Goal: Find specific page/section: Find specific page/section

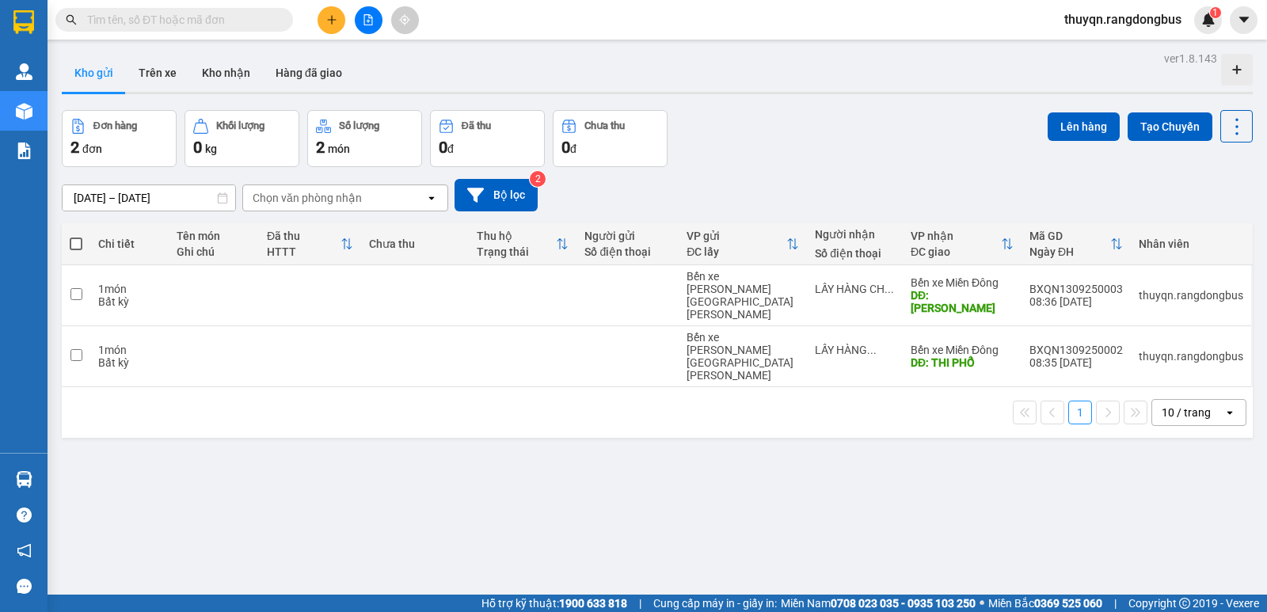
click at [181, 10] on span at bounding box center [174, 20] width 238 height 24
click at [195, 15] on input "text" at bounding box center [180, 19] width 187 height 17
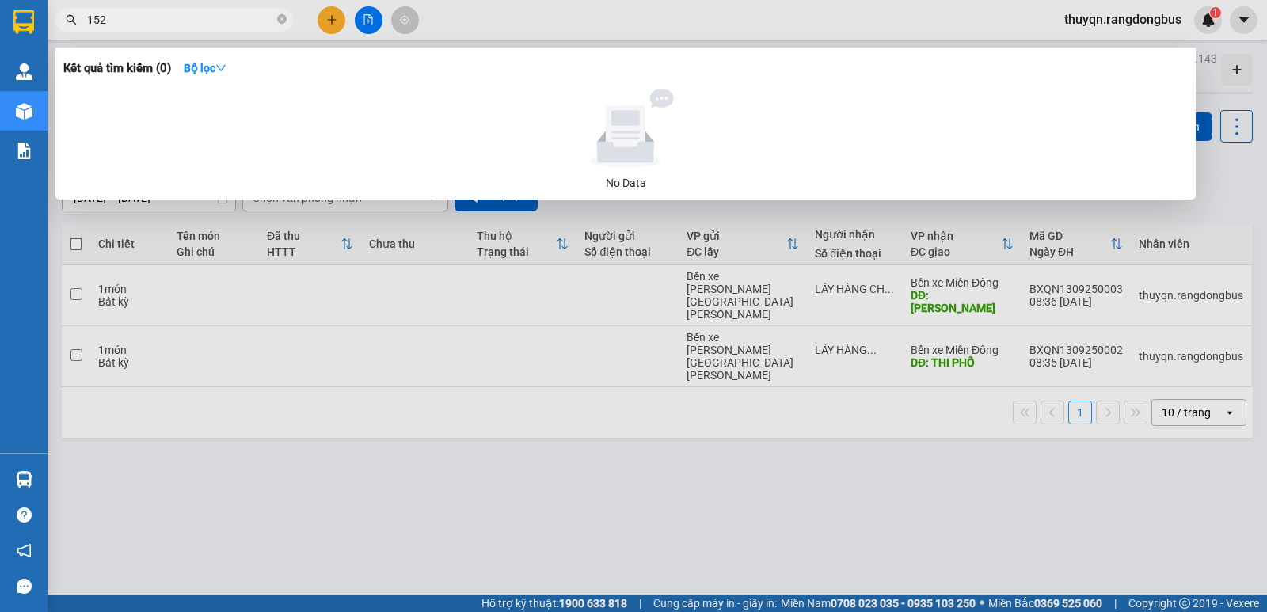
type input "1528"
